Goal: Task Accomplishment & Management: Complete application form

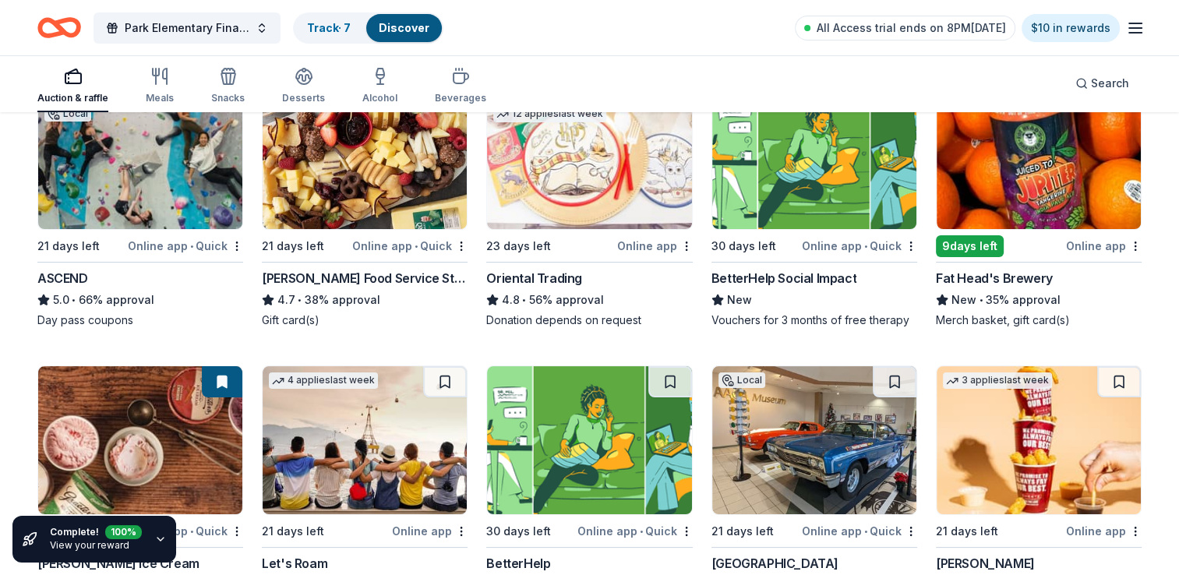
scroll to position [312, 0]
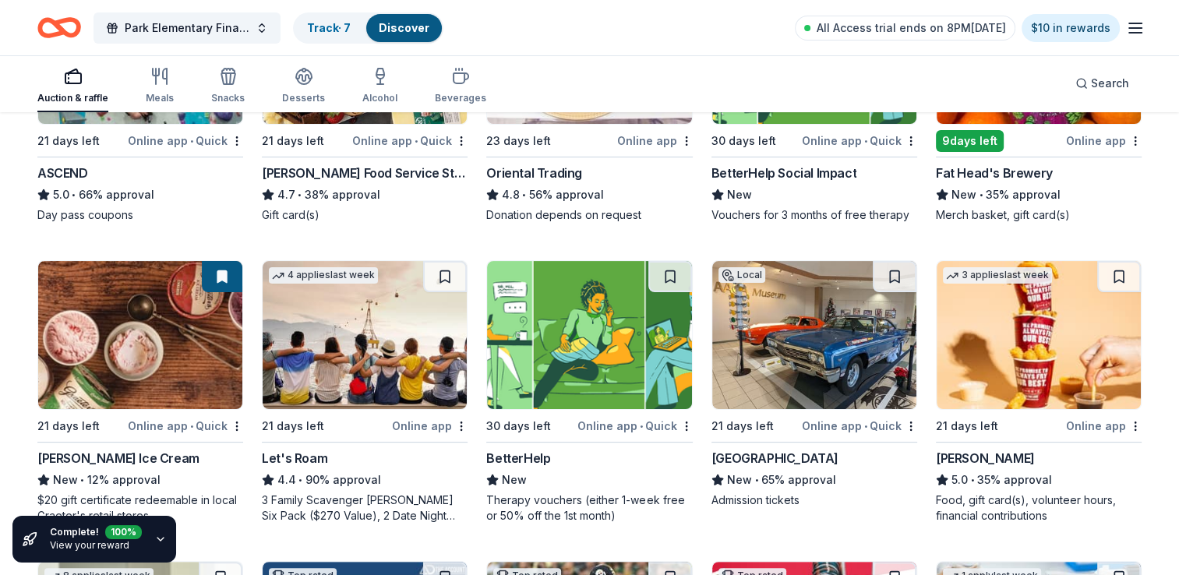
click at [814, 330] on img at bounding box center [814, 335] width 204 height 148
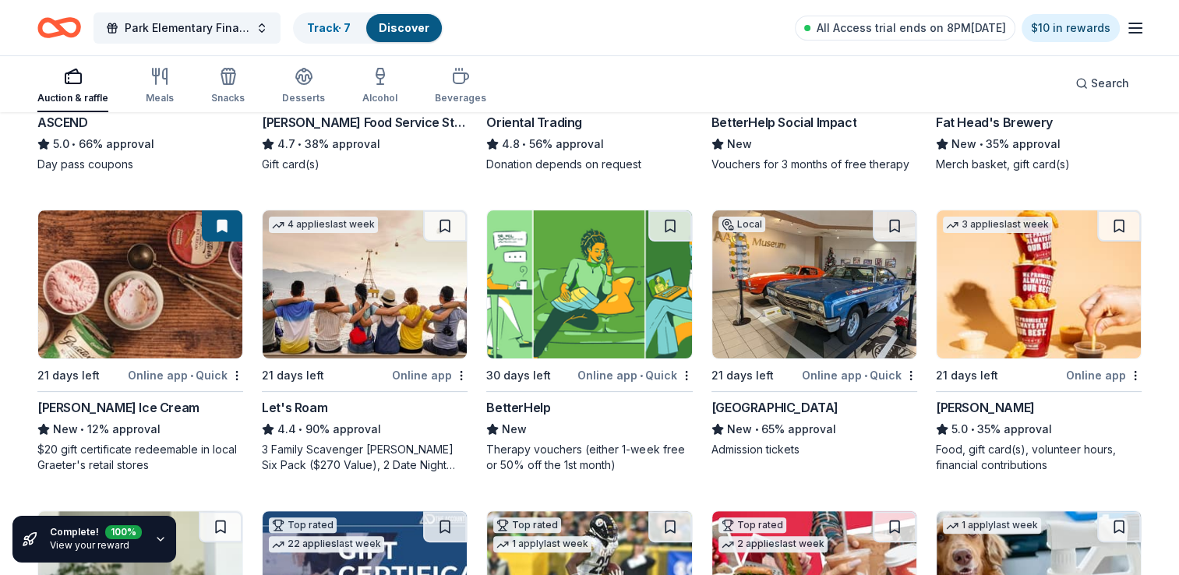
scroll to position [390, 0]
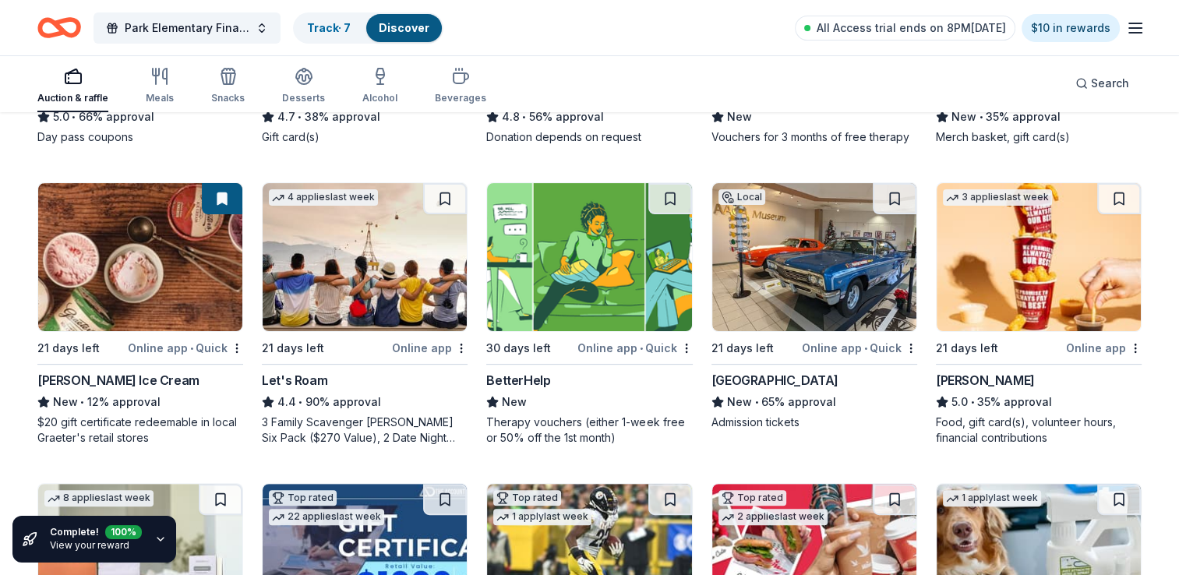
click at [1017, 302] on img at bounding box center [1039, 257] width 204 height 148
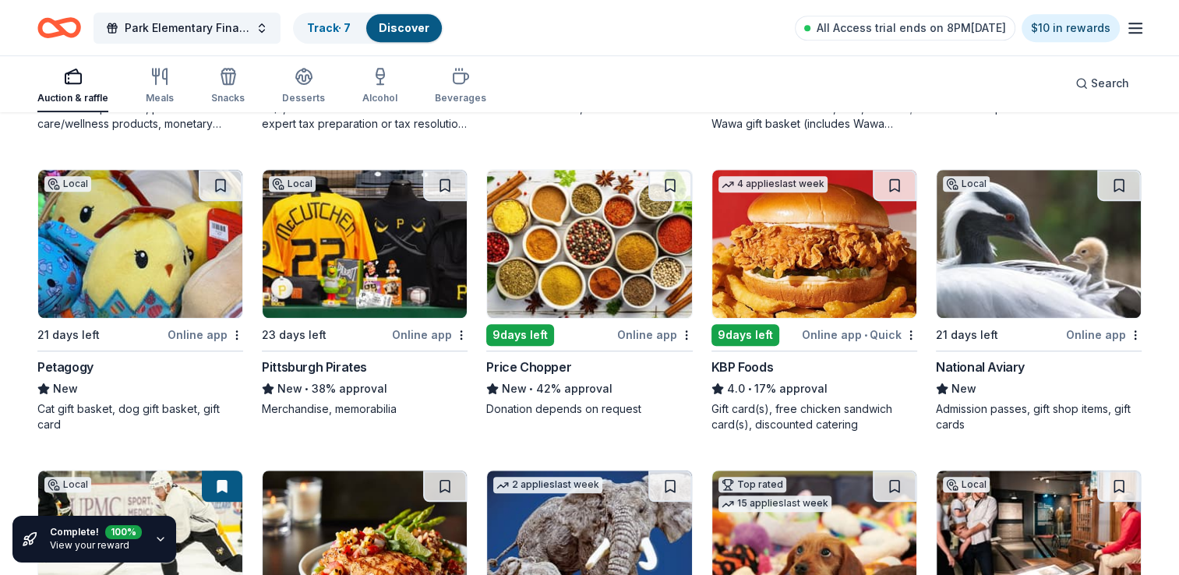
scroll to position [1013, 0]
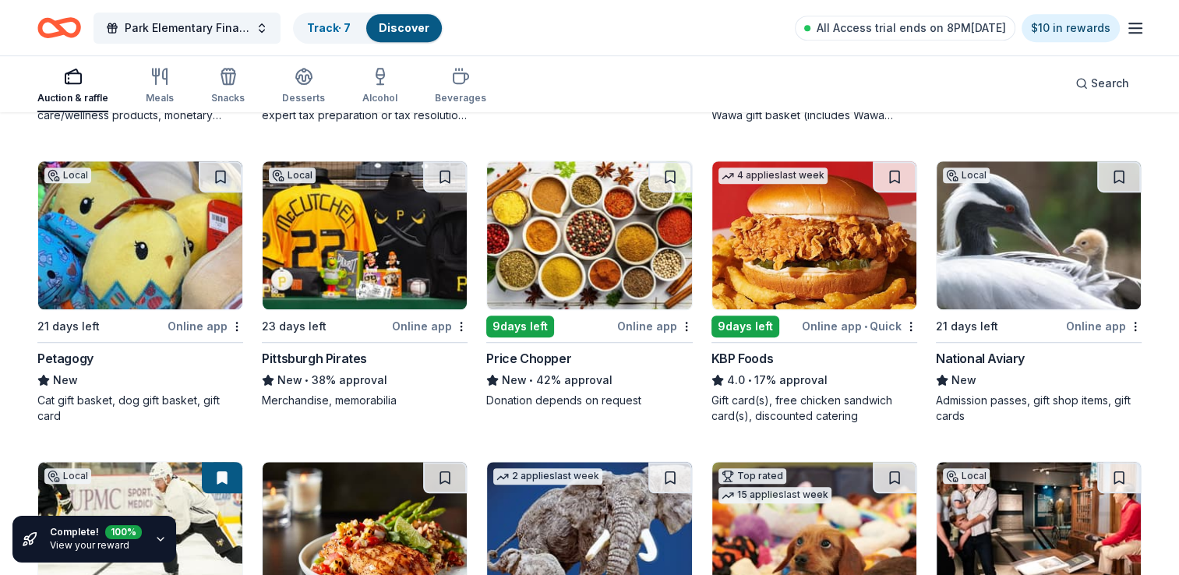
click at [555, 251] on img at bounding box center [589, 235] width 204 height 148
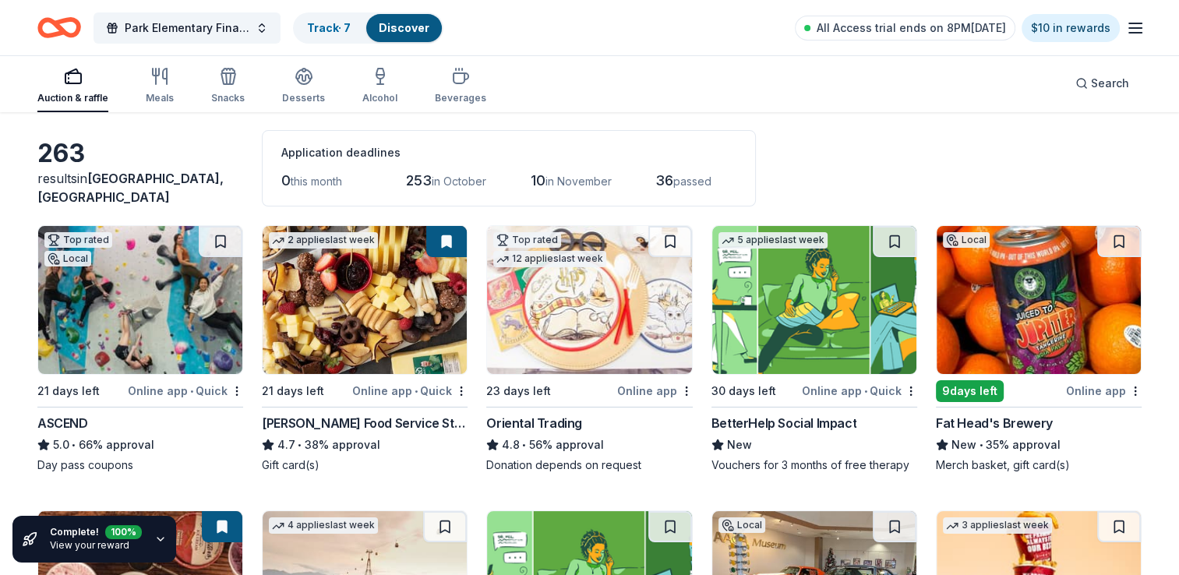
scroll to position [0, 0]
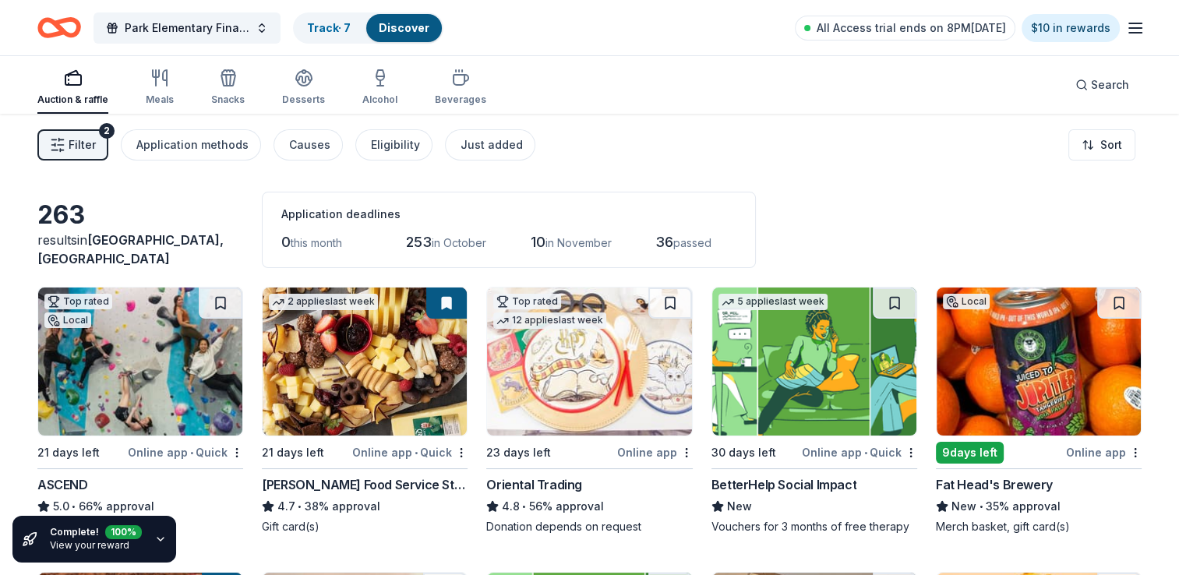
click at [162, 86] on icon "button" at bounding box center [159, 78] width 19 height 19
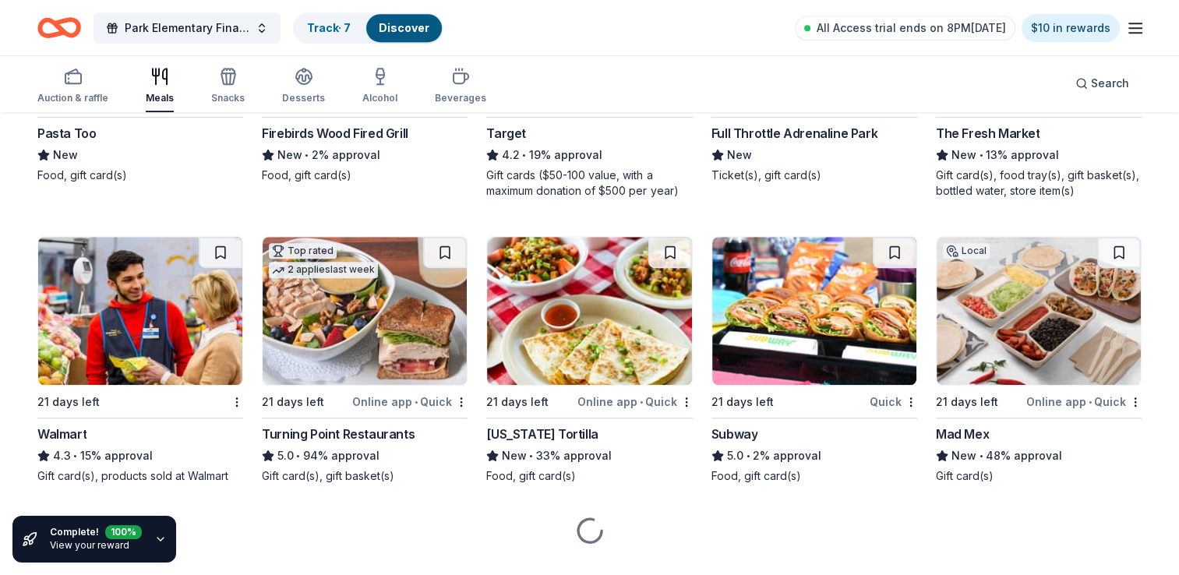
scroll to position [985, 0]
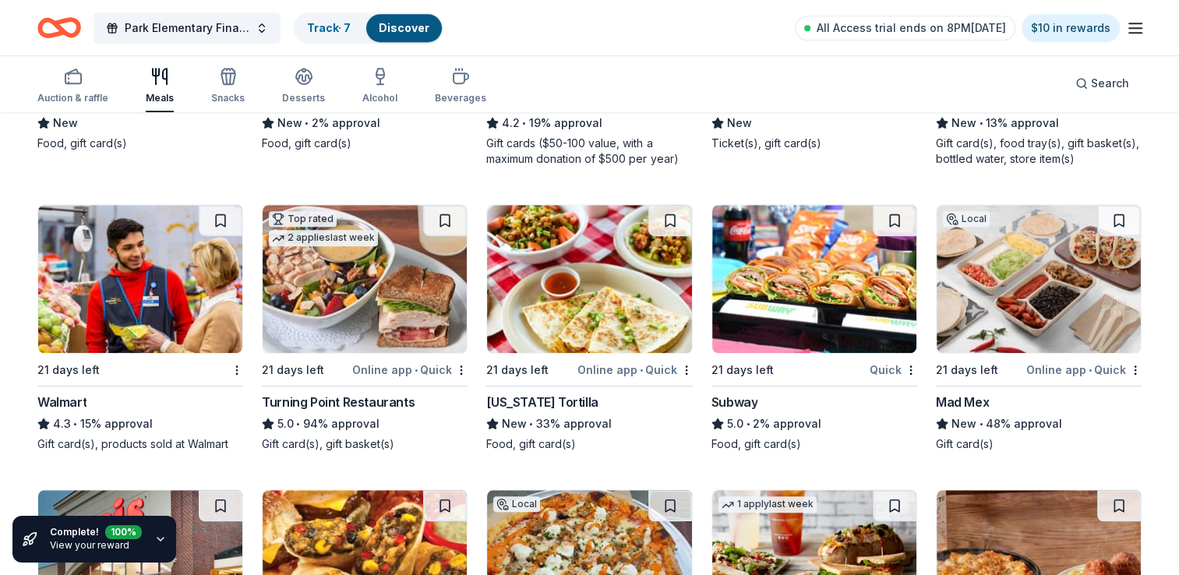
click at [299, 77] on icon "button" at bounding box center [304, 75] width 16 height 12
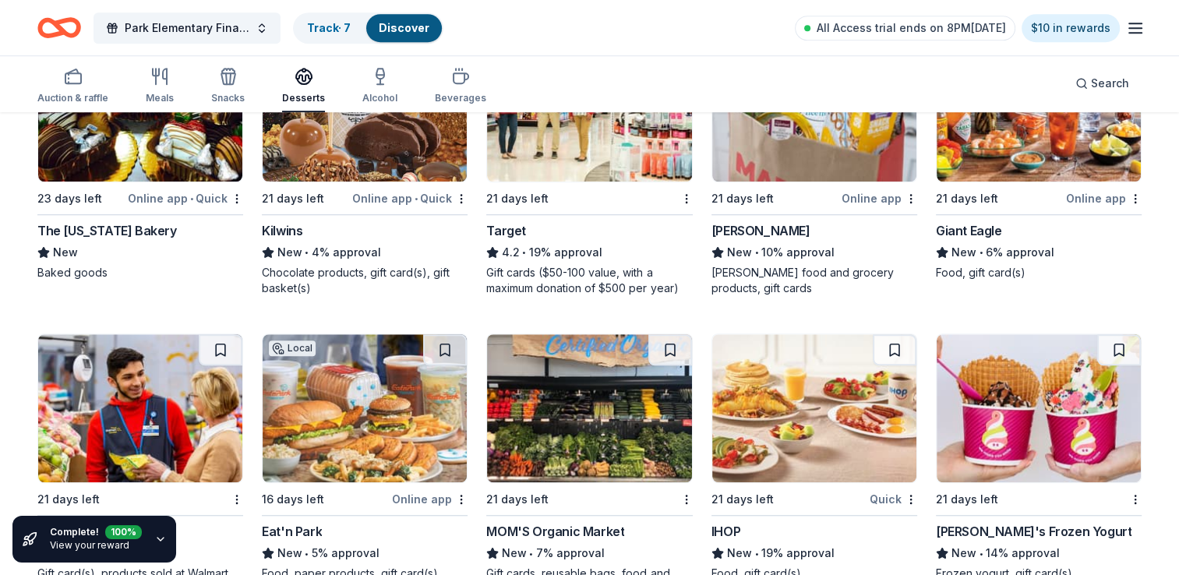
scroll to position [1097, 0]
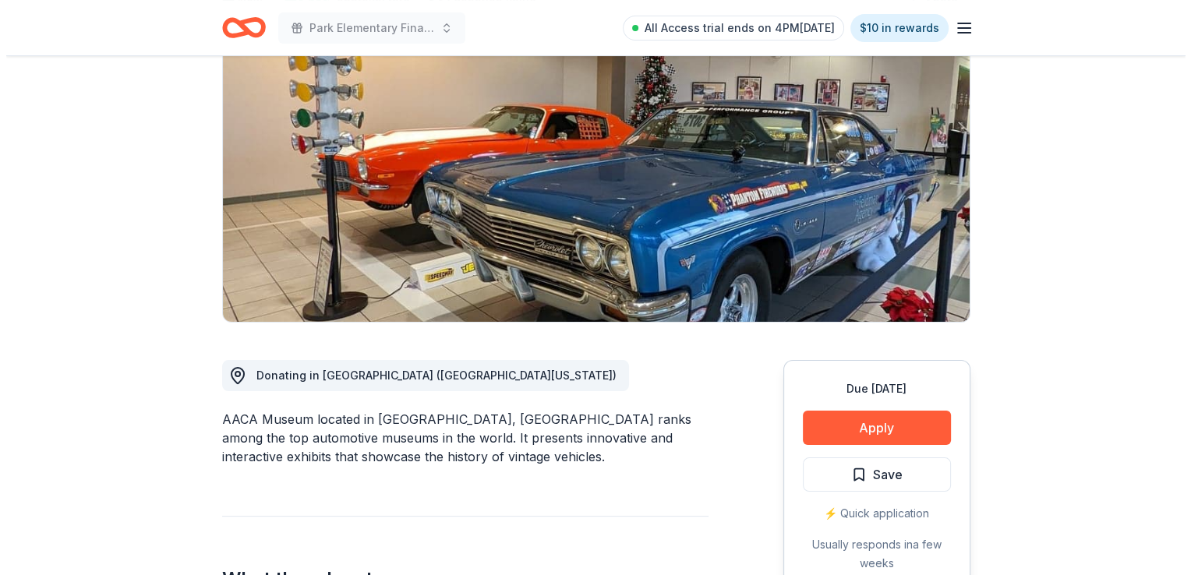
scroll to position [156, 0]
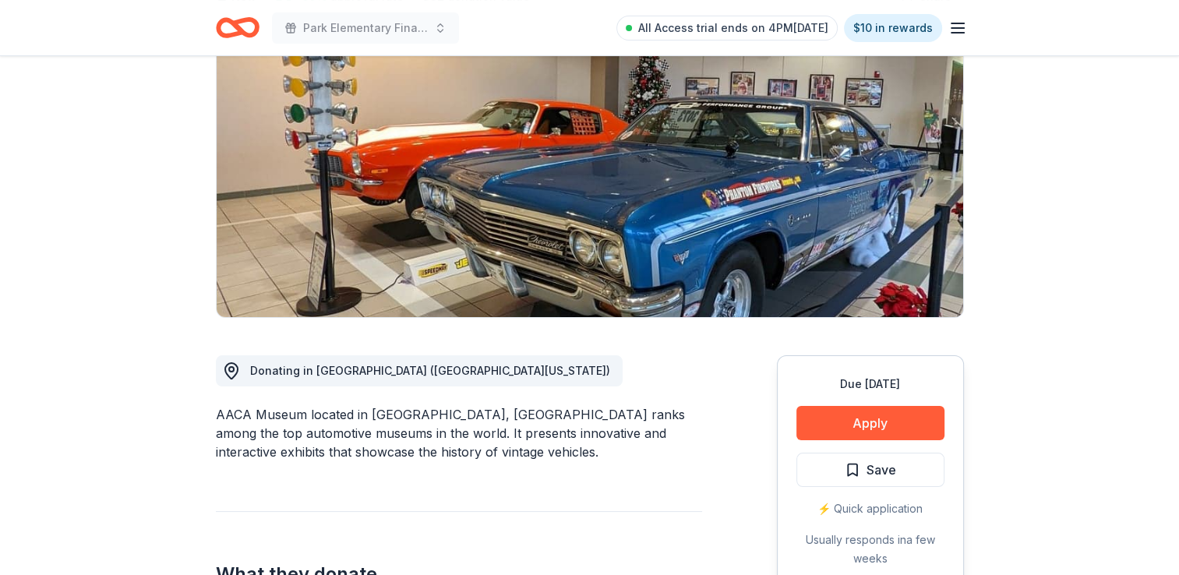
click at [891, 422] on button "Apply" at bounding box center [871, 423] width 148 height 34
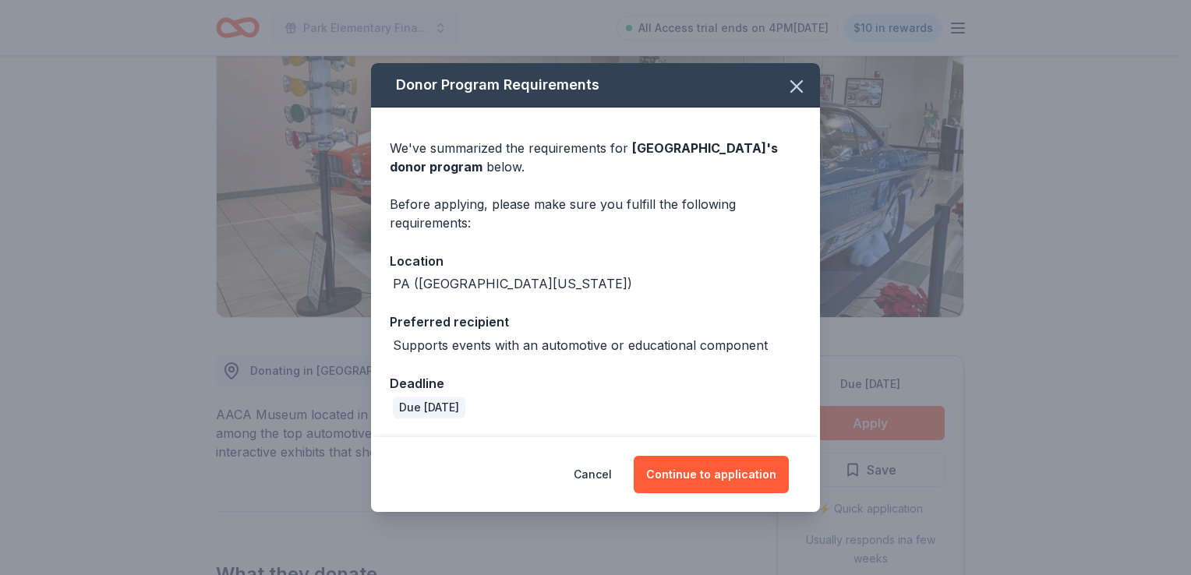
click at [771, 470] on button "Continue to application" at bounding box center [711, 474] width 155 height 37
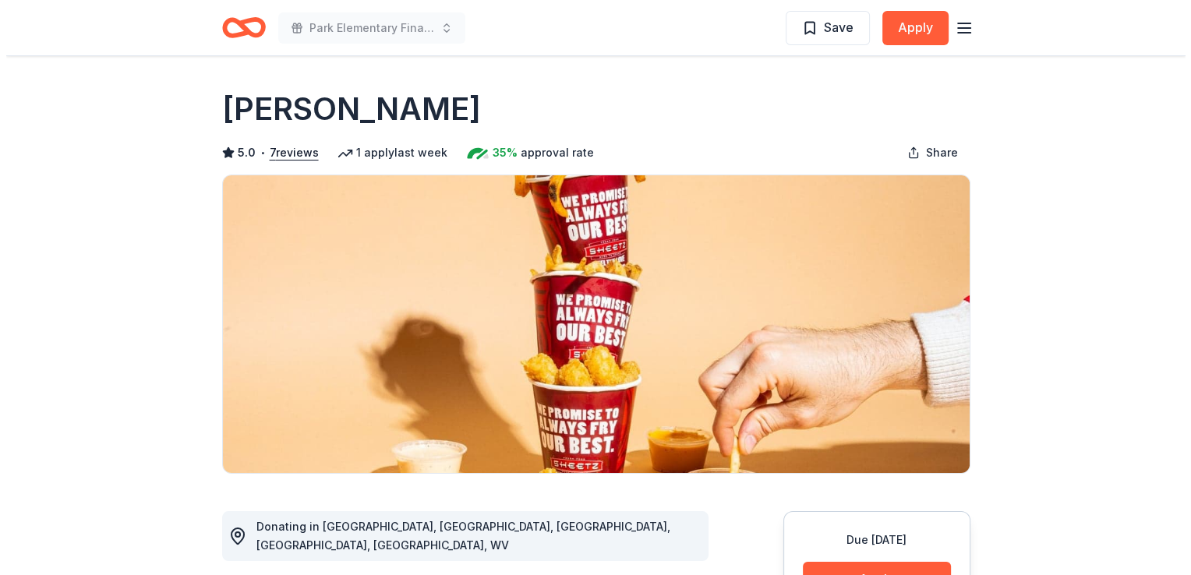
scroll to position [234, 0]
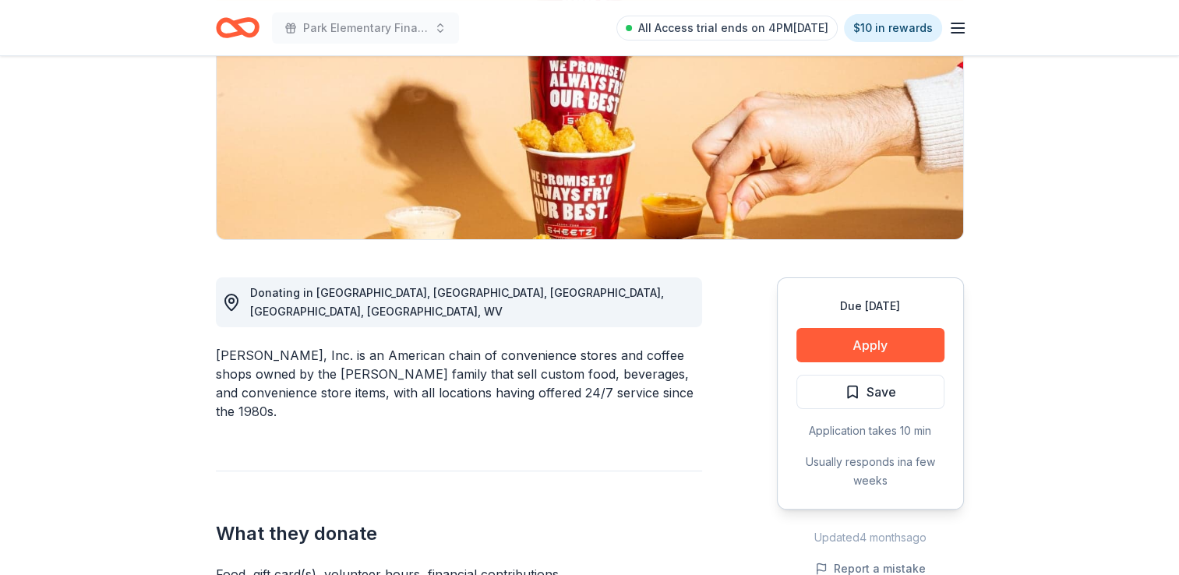
click at [873, 348] on button "Apply" at bounding box center [871, 345] width 148 height 34
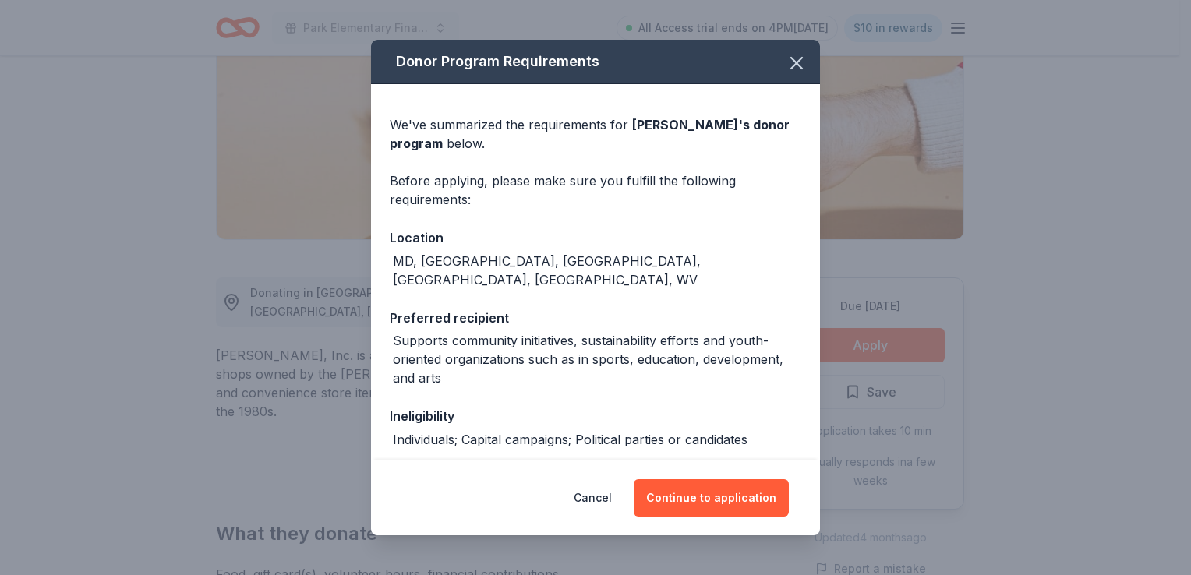
click at [757, 493] on button "Continue to application" at bounding box center [711, 497] width 155 height 37
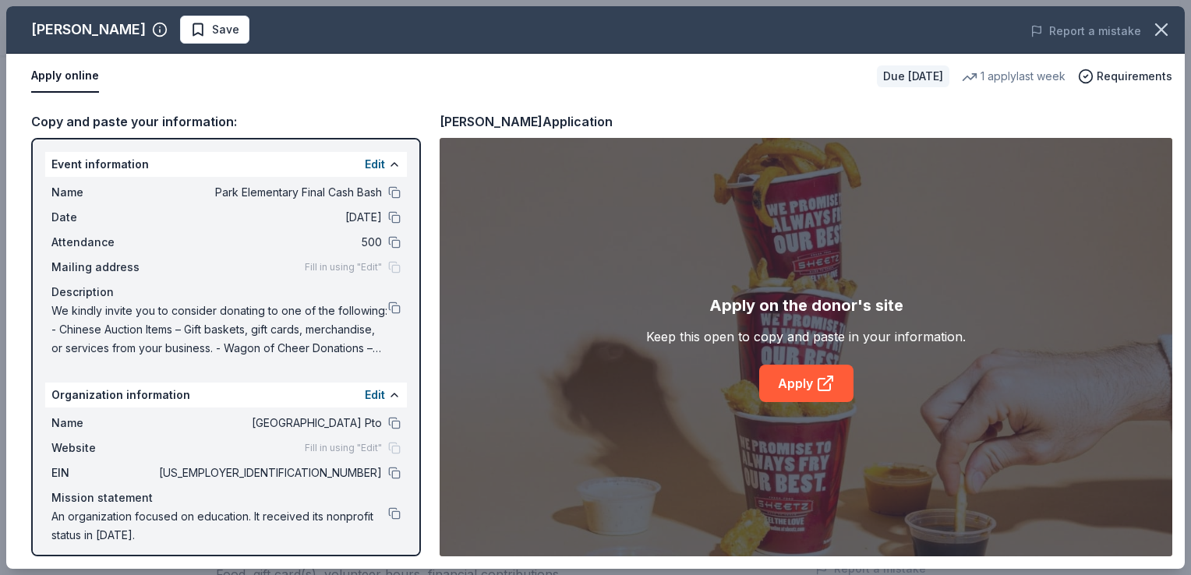
click at [822, 385] on icon at bounding box center [825, 383] width 19 height 19
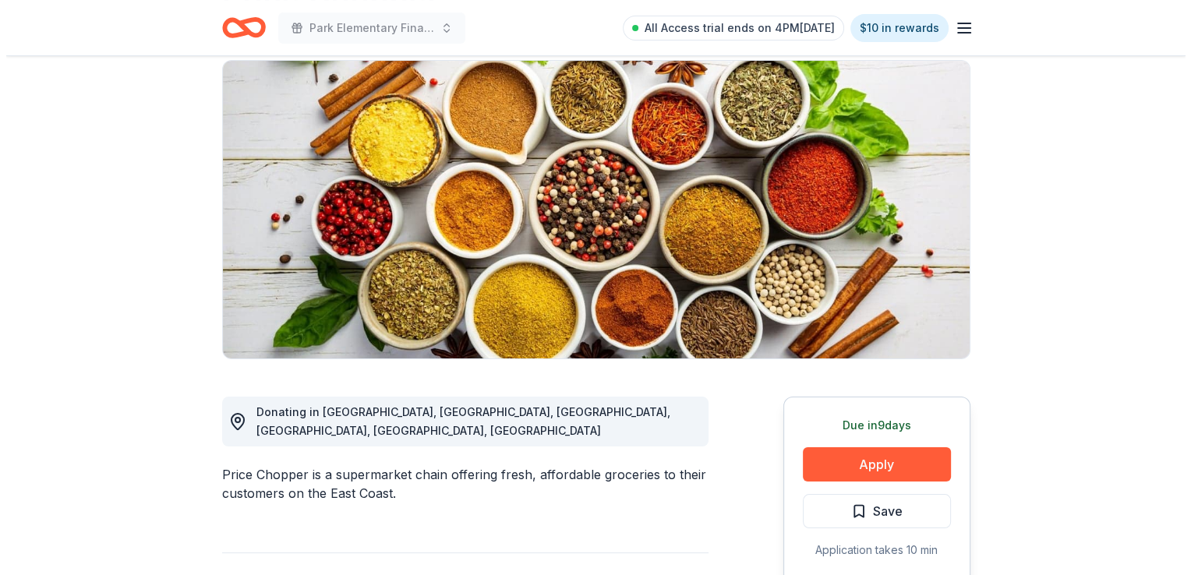
scroll to position [156, 0]
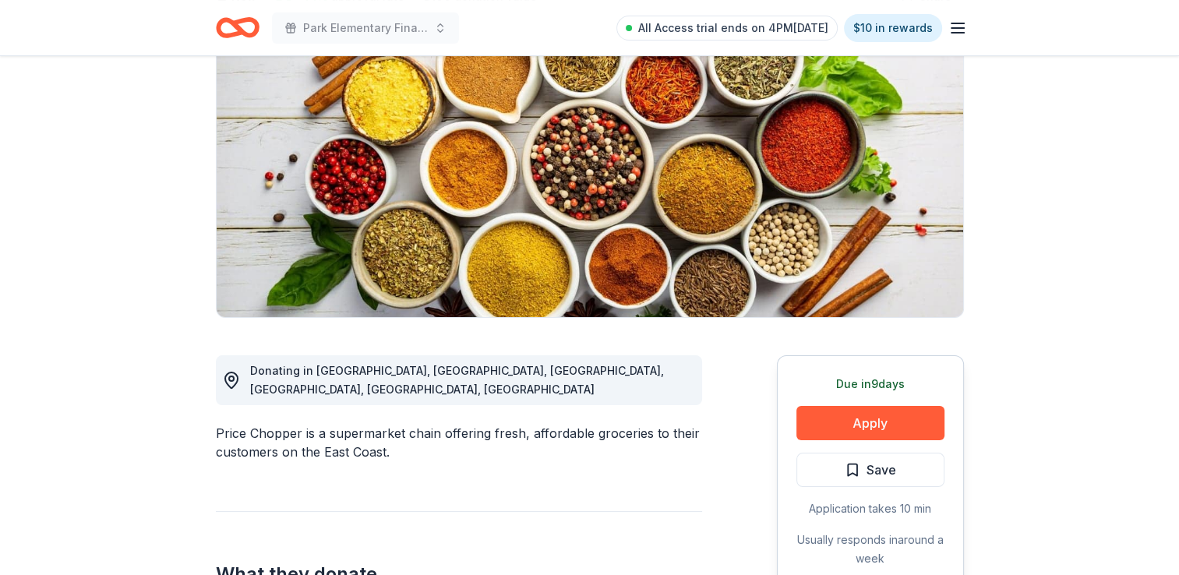
click at [845, 426] on button "Apply" at bounding box center [871, 423] width 148 height 34
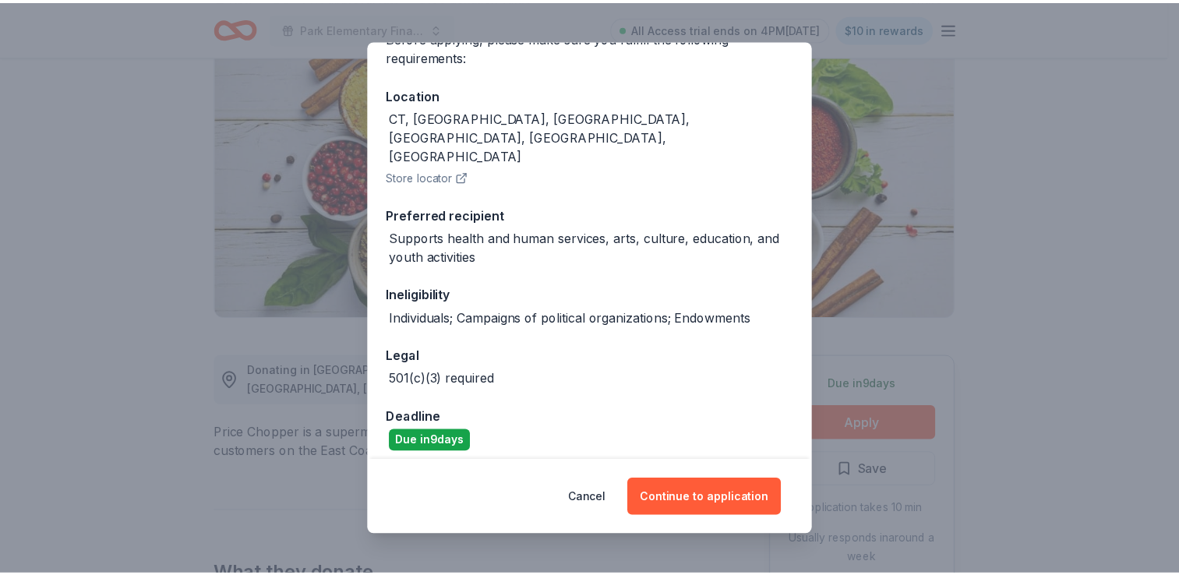
scroll to position [177, 0]
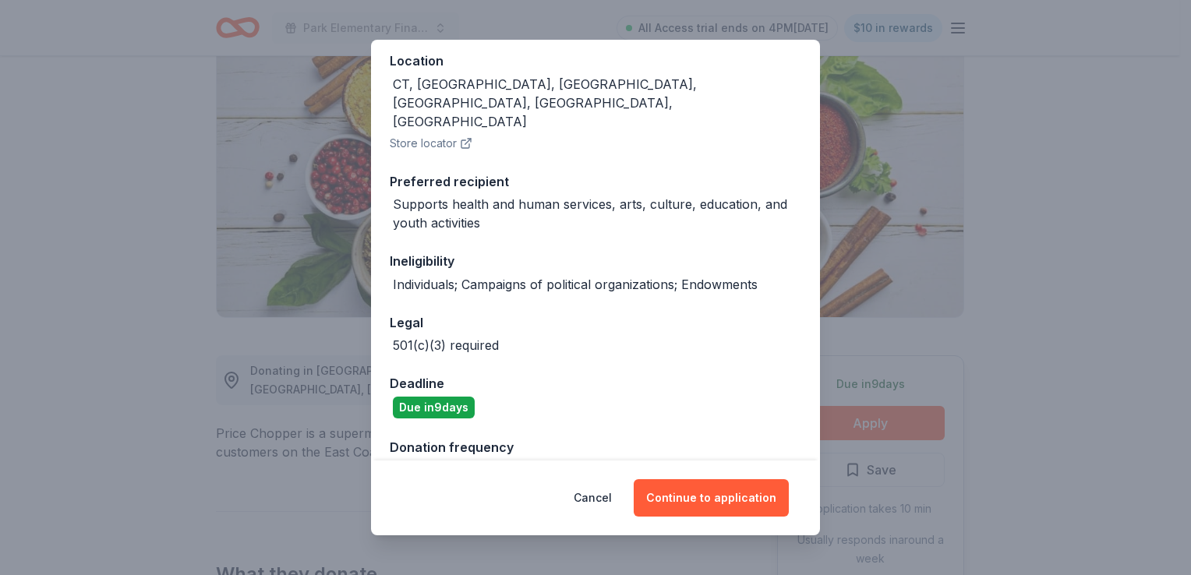
click at [602, 493] on button "Cancel" at bounding box center [593, 497] width 38 height 37
